Goal: Obtain resource: Download file/media

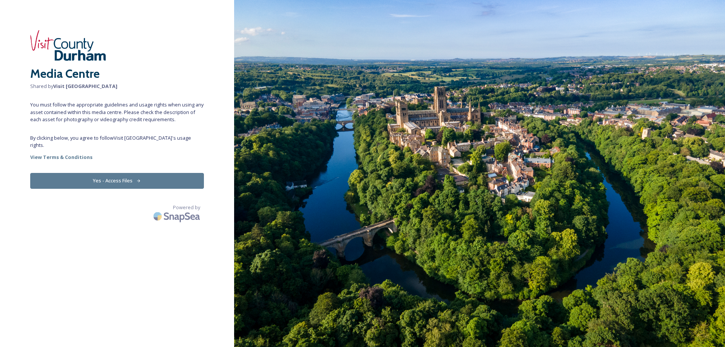
click at [122, 173] on button "Yes - Access Files" at bounding box center [117, 180] width 174 height 15
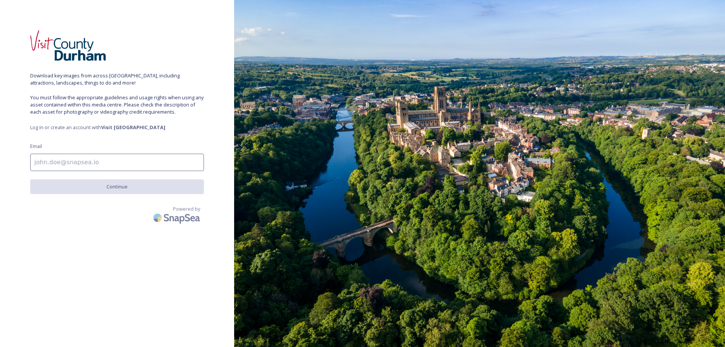
click at [116, 158] on input at bounding box center [117, 162] width 174 height 17
type input "[PERSON_NAME][EMAIL_ADDRESS][DOMAIN_NAME]"
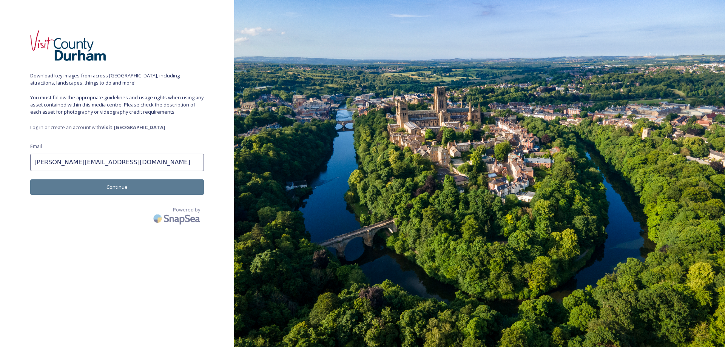
click at [116, 187] on button "Continue" at bounding box center [117, 186] width 174 height 15
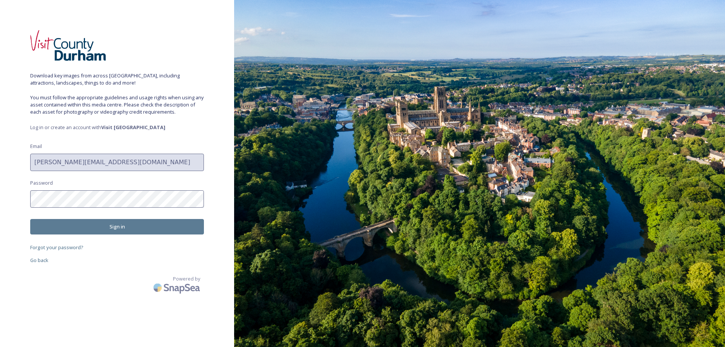
click at [103, 232] on button "Sign in" at bounding box center [117, 226] width 174 height 15
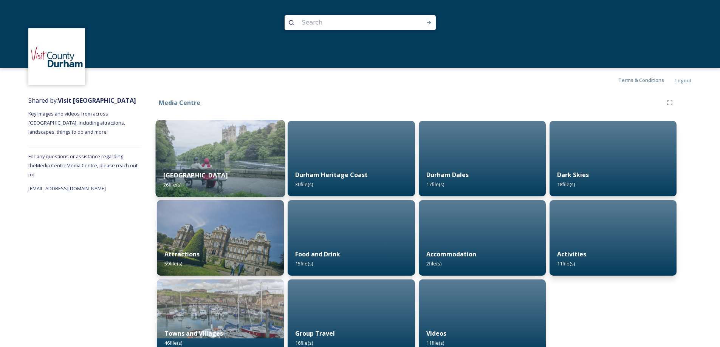
scroll to position [15, 0]
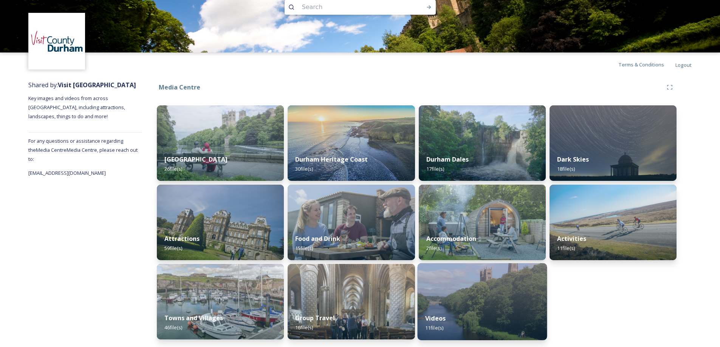
click at [480, 281] on img at bounding box center [482, 301] width 130 height 77
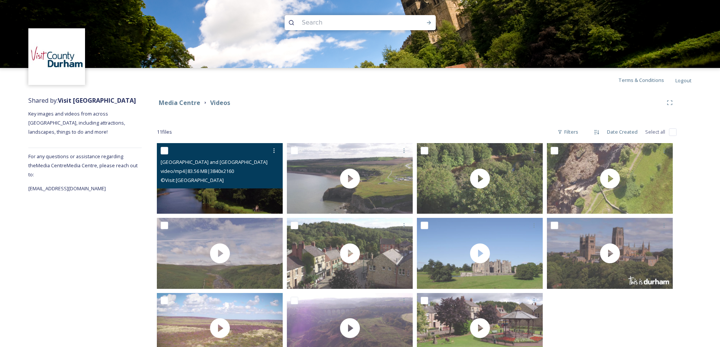
click at [166, 156] on div at bounding box center [221, 151] width 120 height 14
click at [166, 152] on input "checkbox" at bounding box center [165, 151] width 8 height 8
checkbox input "true"
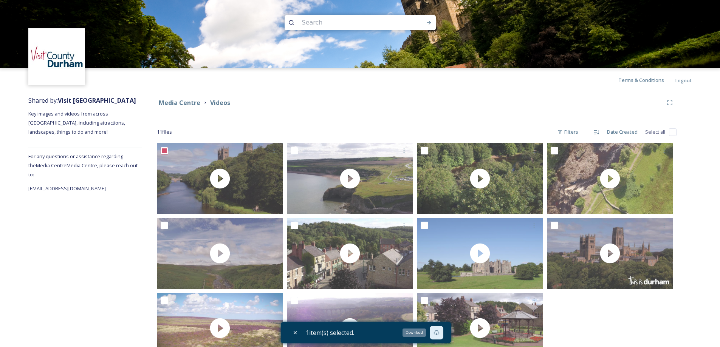
click at [439, 333] on icon at bounding box center [436, 333] width 6 height 6
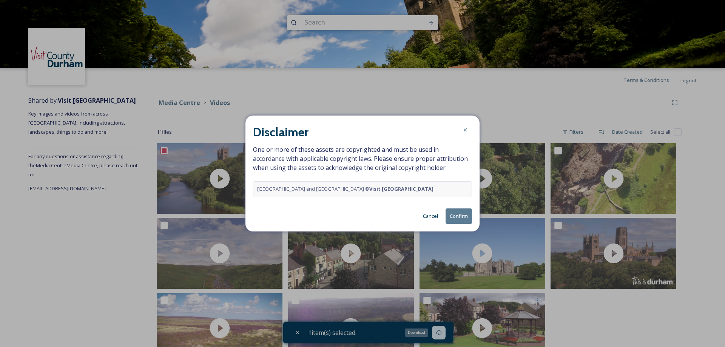
click at [464, 219] on button "Confirm" at bounding box center [459, 216] width 26 height 15
